Goal: Task Accomplishment & Management: Use online tool/utility

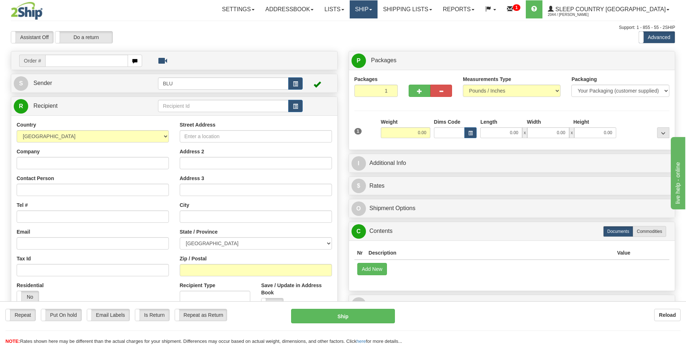
click at [372, 9] on span at bounding box center [370, 9] width 3 height 1
click at [370, 34] on span "OnHold / Order Queue" at bounding box center [344, 35] width 51 height 6
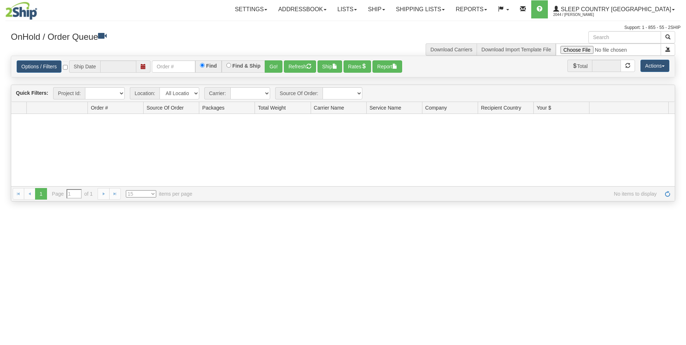
type input "[DATE]"
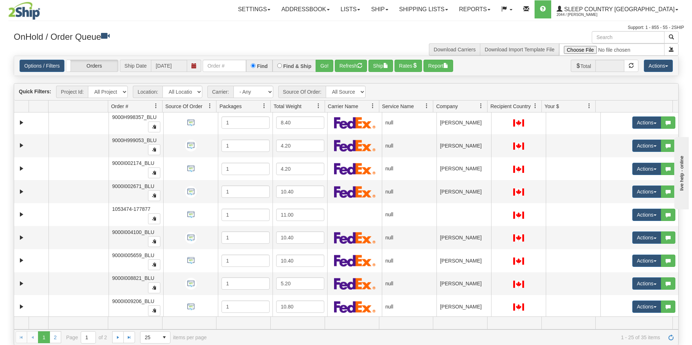
scroll to position [122, 0]
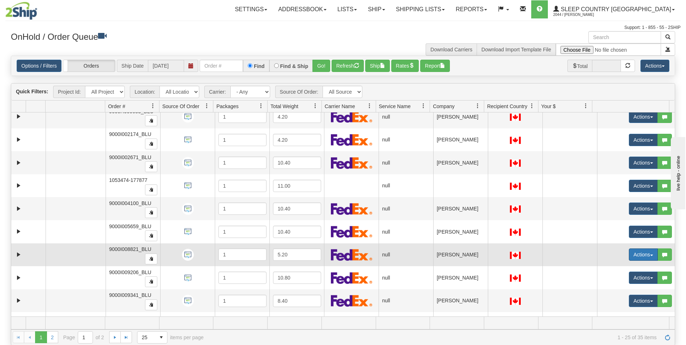
click at [629, 254] on button "Actions" at bounding box center [643, 254] width 29 height 12
click at [611, 267] on span "Open" at bounding box center [610, 268] width 17 height 6
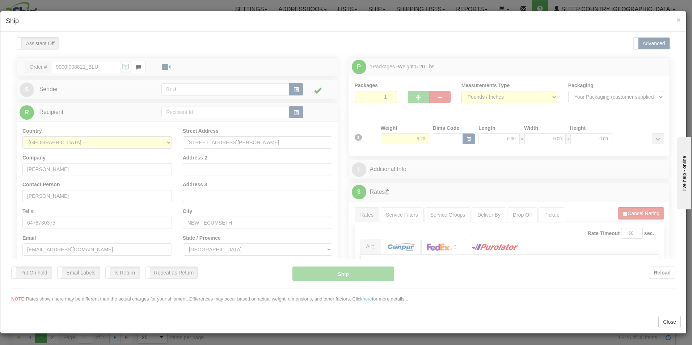
scroll to position [0, 0]
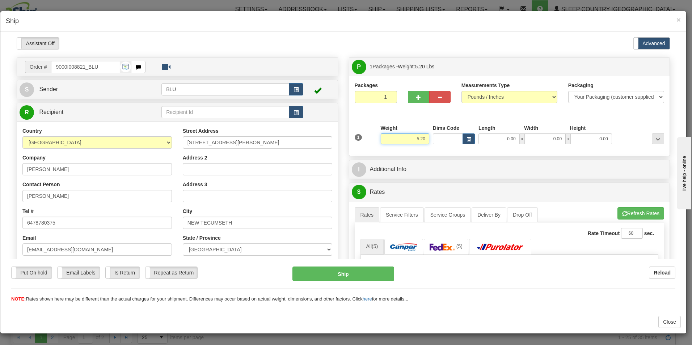
click at [423, 137] on input "5.20" at bounding box center [405, 138] width 48 height 11
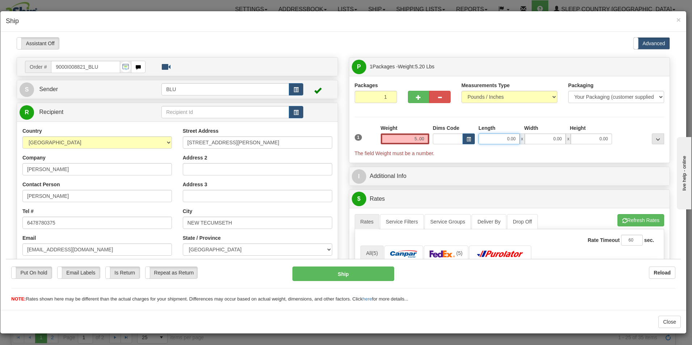
type input "0.00"
click at [512, 136] on input "0.00" at bounding box center [498, 138] width 41 height 11
type input "8.00"
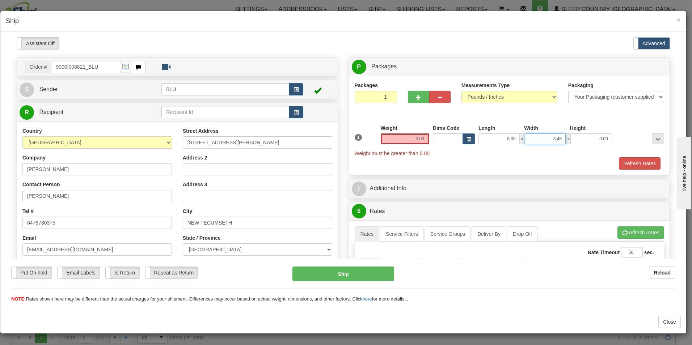
click at [556, 139] on input "8.45" at bounding box center [544, 138] width 41 height 11
type input "8.00"
click at [593, 136] on input "16" at bounding box center [590, 138] width 41 height 11
type input "16.00"
click at [603, 156] on span "Weight must be greater than 0.00" at bounding box center [509, 152] width 310 height 7
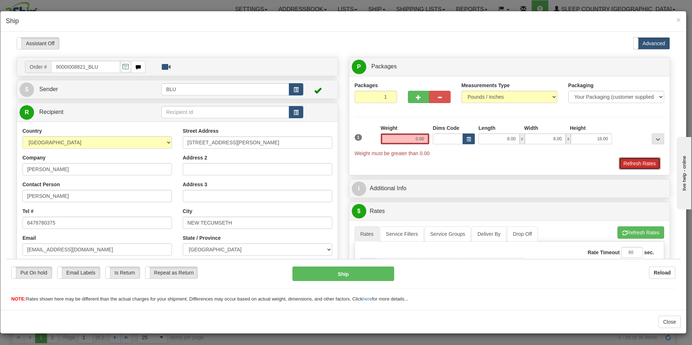
click at [626, 163] on button "Refresh Rates" at bounding box center [639, 163] width 42 height 12
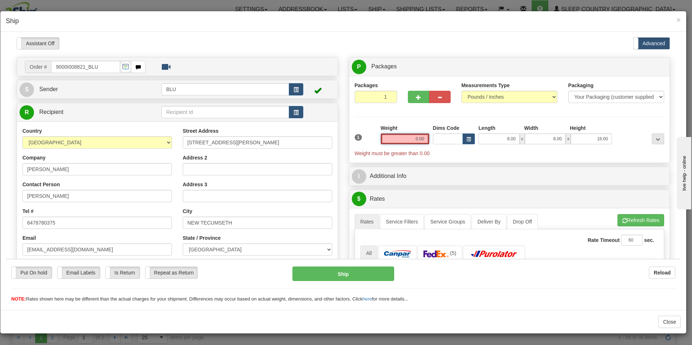
click at [422, 135] on input "0.00" at bounding box center [405, 138] width 48 height 11
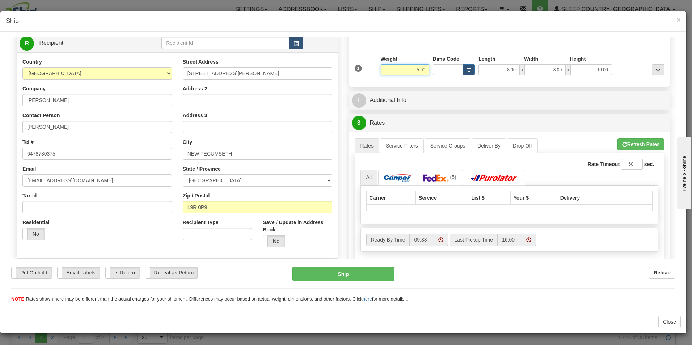
scroll to position [66, 0]
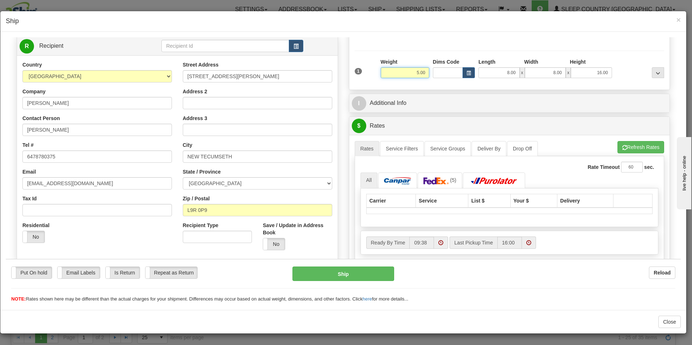
type input "5.00"
click at [674, 164] on div "Please wait... Attention! Ok Add to Bidding... Preview Custom Documents Preview…" at bounding box center [343, 211] width 675 height 480
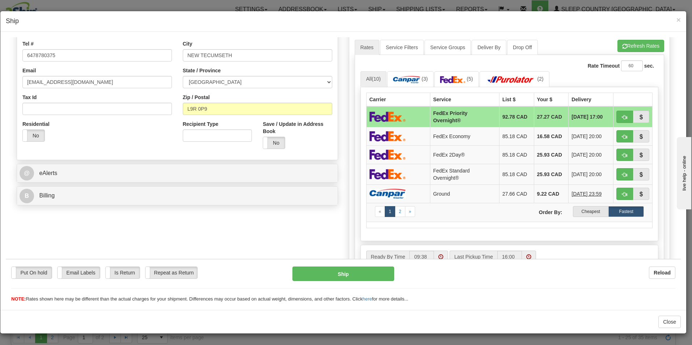
scroll to position [199, 0]
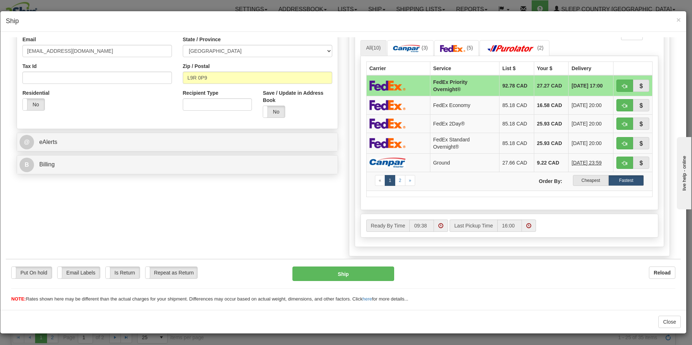
drag, startPoint x: 677, startPoint y: 127, endPoint x: 33, endPoint y: 37, distance: 650.0
click at [588, 179] on label "Cheapest" at bounding box center [590, 180] width 35 height 11
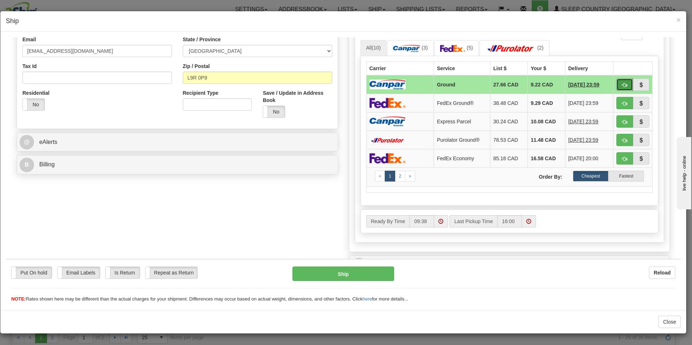
click at [622, 82] on span "button" at bounding box center [624, 84] width 5 height 5
type input "1"
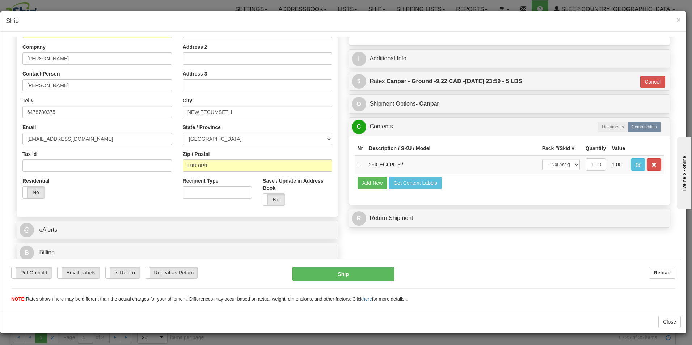
scroll to position [111, 0]
click at [345, 273] on button "Ship" at bounding box center [343, 273] width 102 height 14
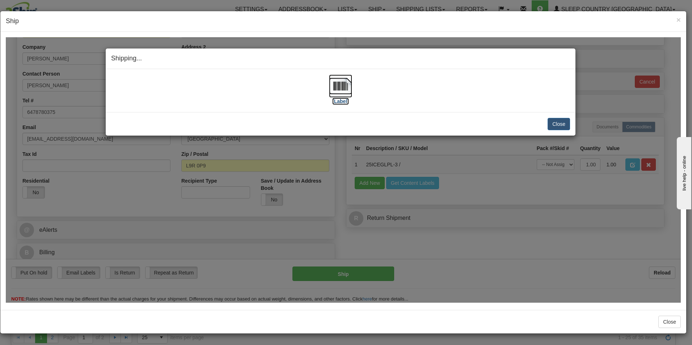
click at [344, 100] on label "[Label]" at bounding box center [340, 100] width 17 height 7
click at [558, 126] on button "Close" at bounding box center [558, 124] width 22 height 12
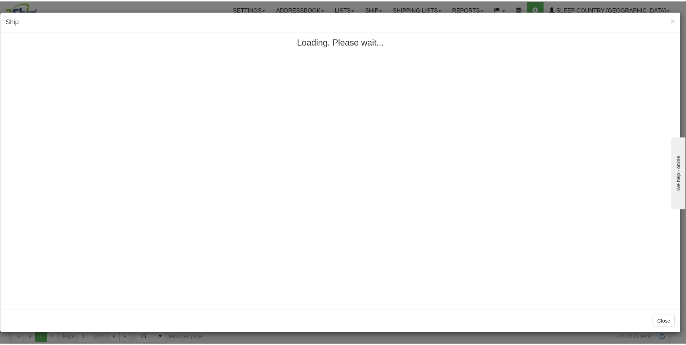
scroll to position [0, 0]
